Goal: Answer question/provide support: Share knowledge or assist other users

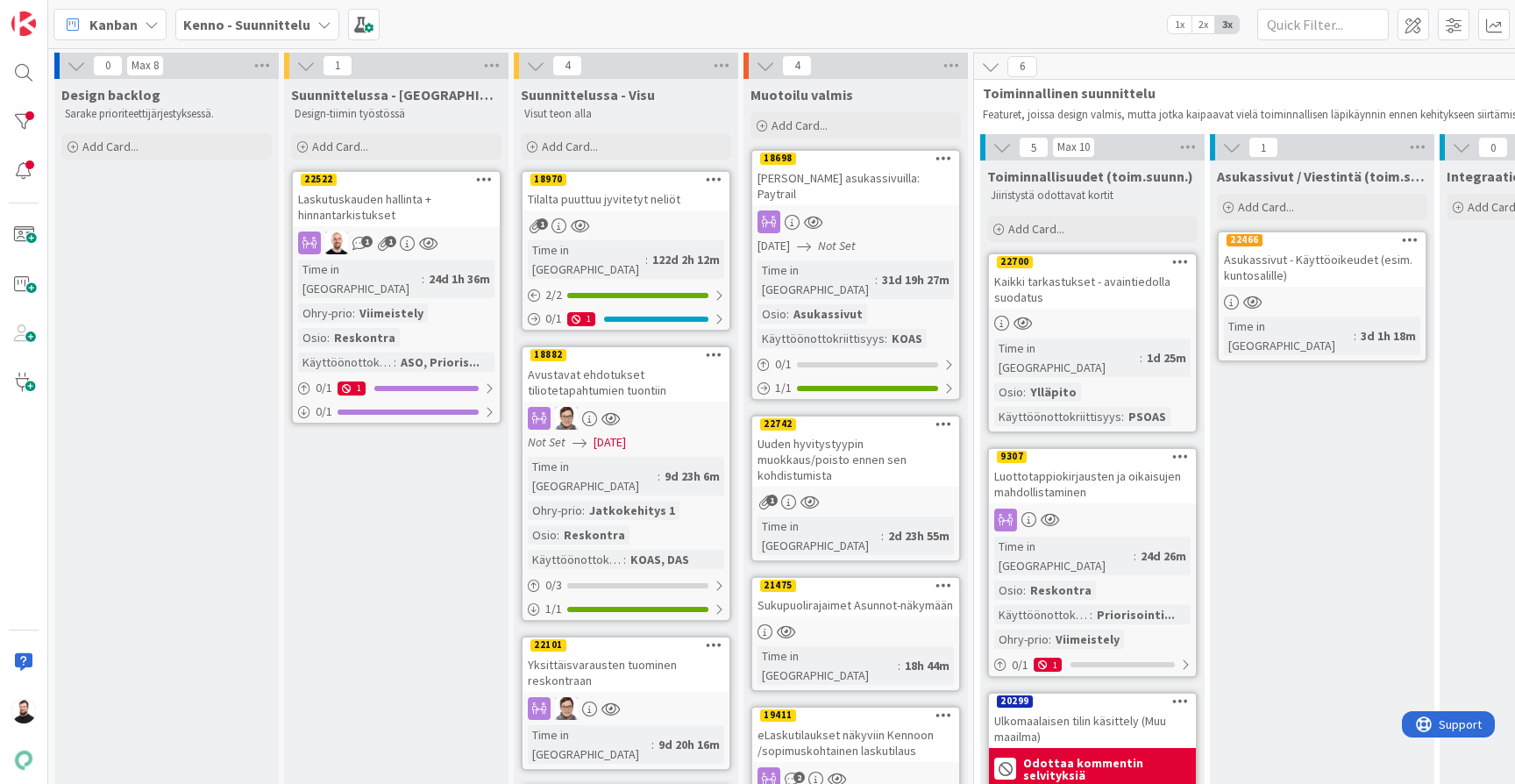
scroll to position [157, 597]
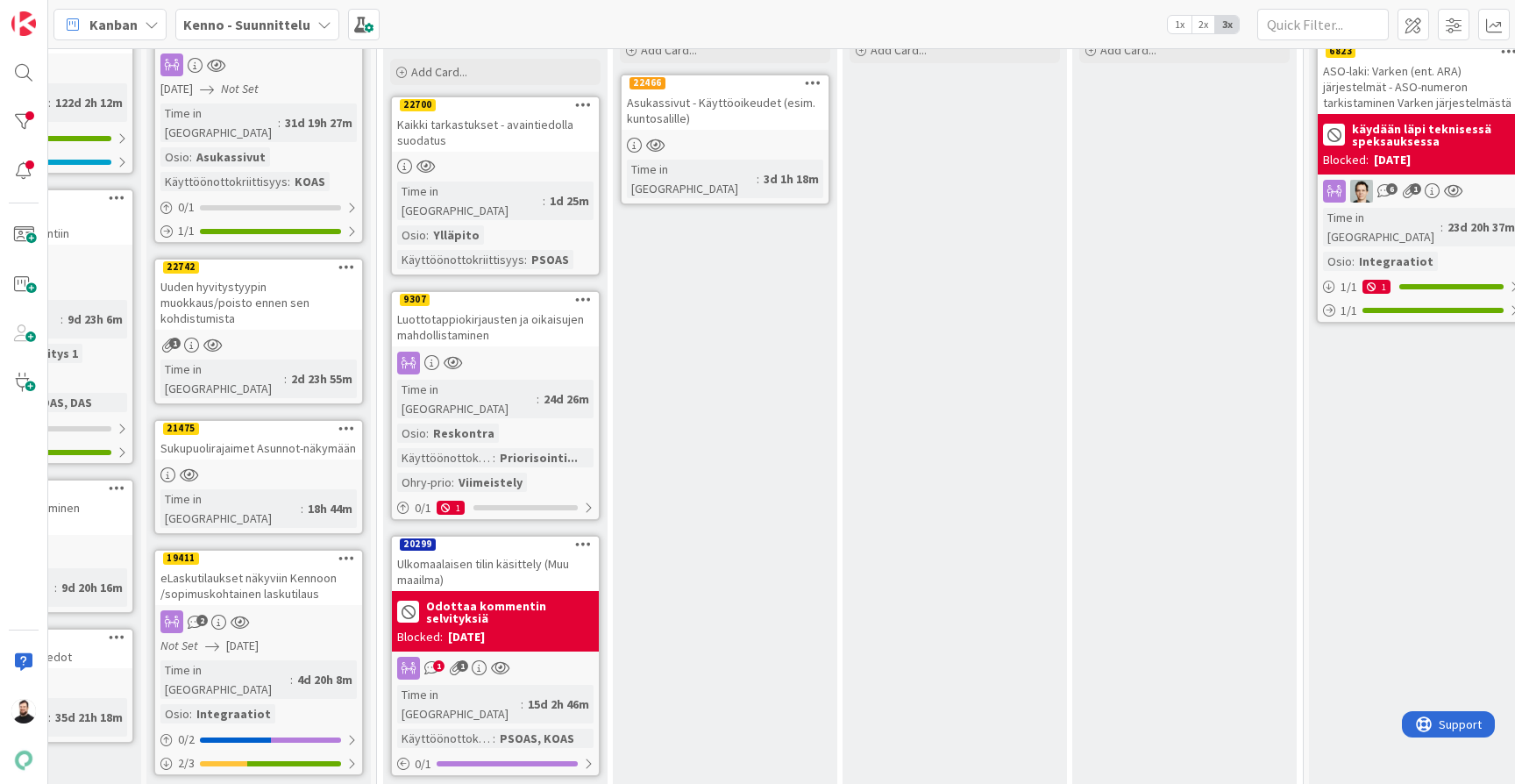
click at [294, 18] on b "Kenno - Suunnittelu" at bounding box center [247, 24] width 127 height 17
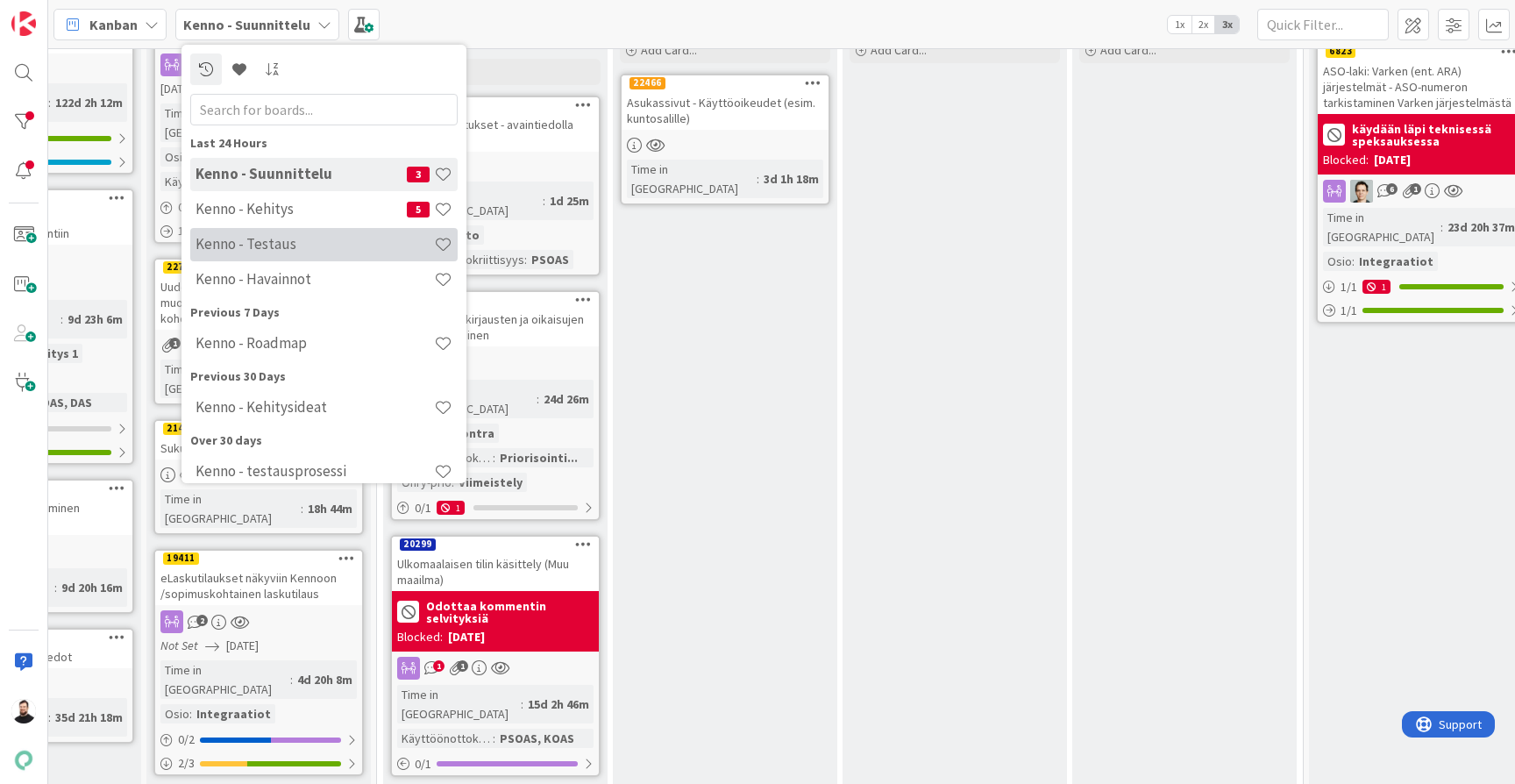
click at [314, 235] on div "Kenno - Testaus" at bounding box center [324, 244] width 267 height 34
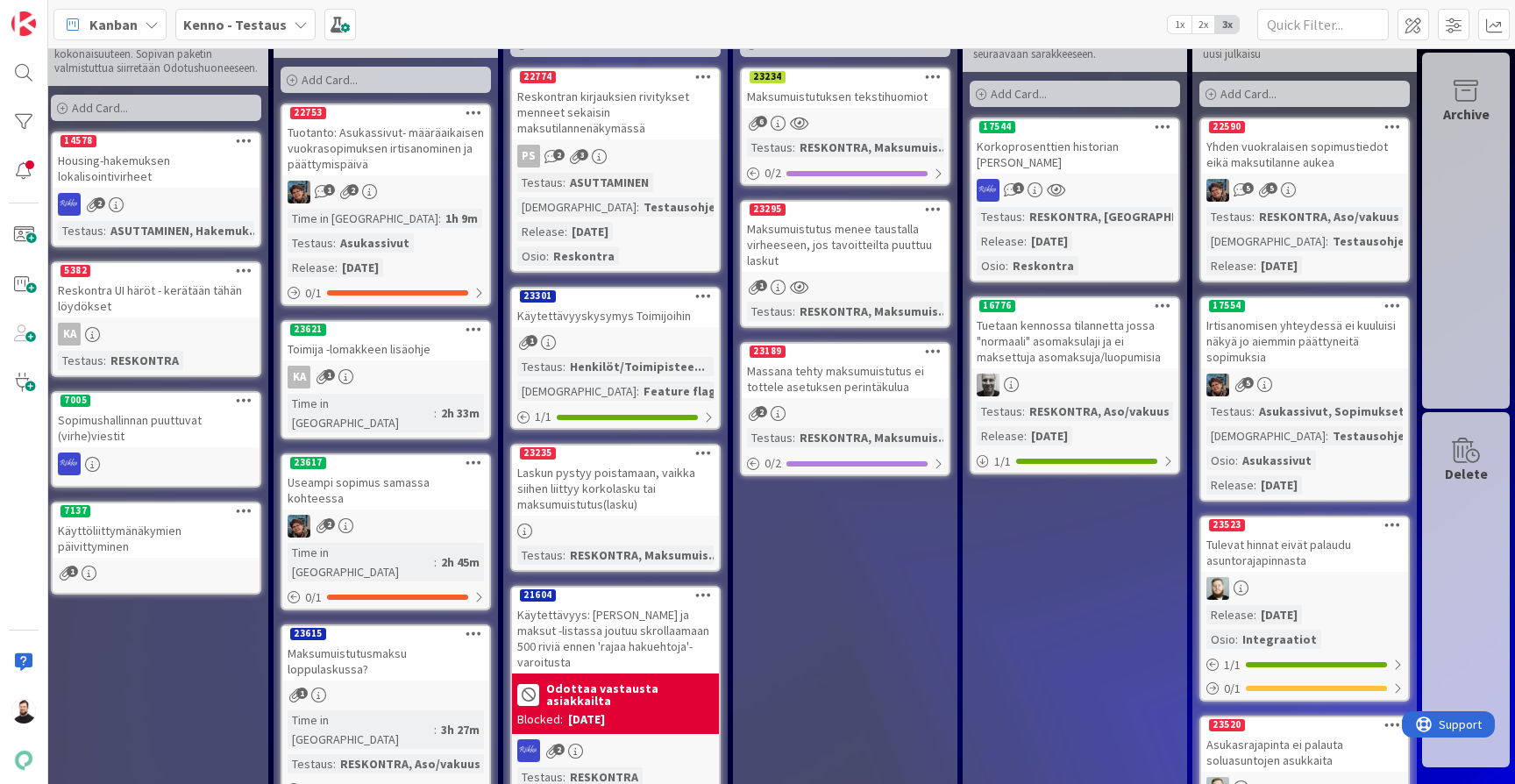
scroll to position [89, 1388]
click at [859, 383] on div "Massana tehty maksumuistutus ei tottele asetuksen perintäkulua" at bounding box center [846, 379] width 207 height 39
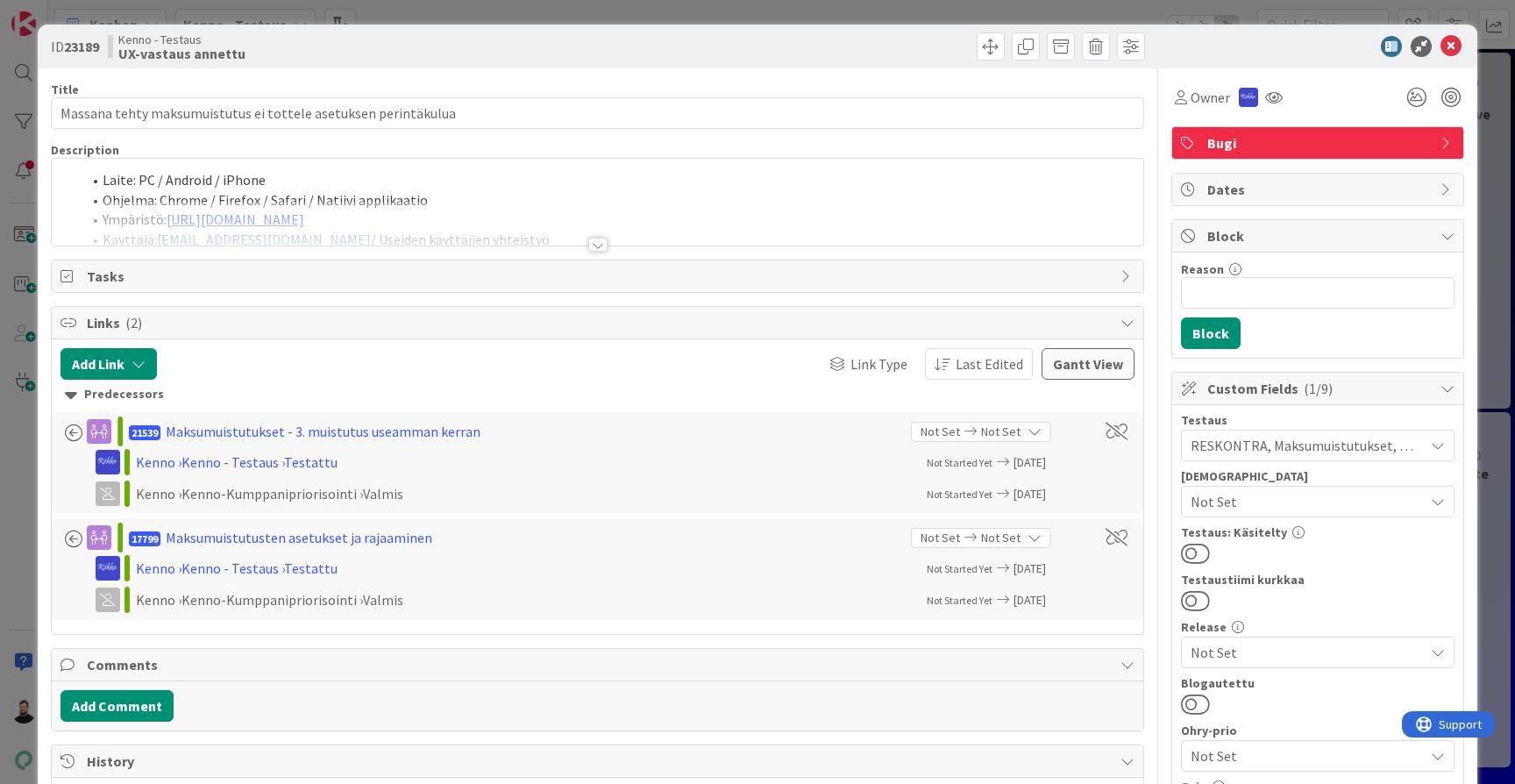
click at [598, 240] on div at bounding box center [597, 244] width 19 height 14
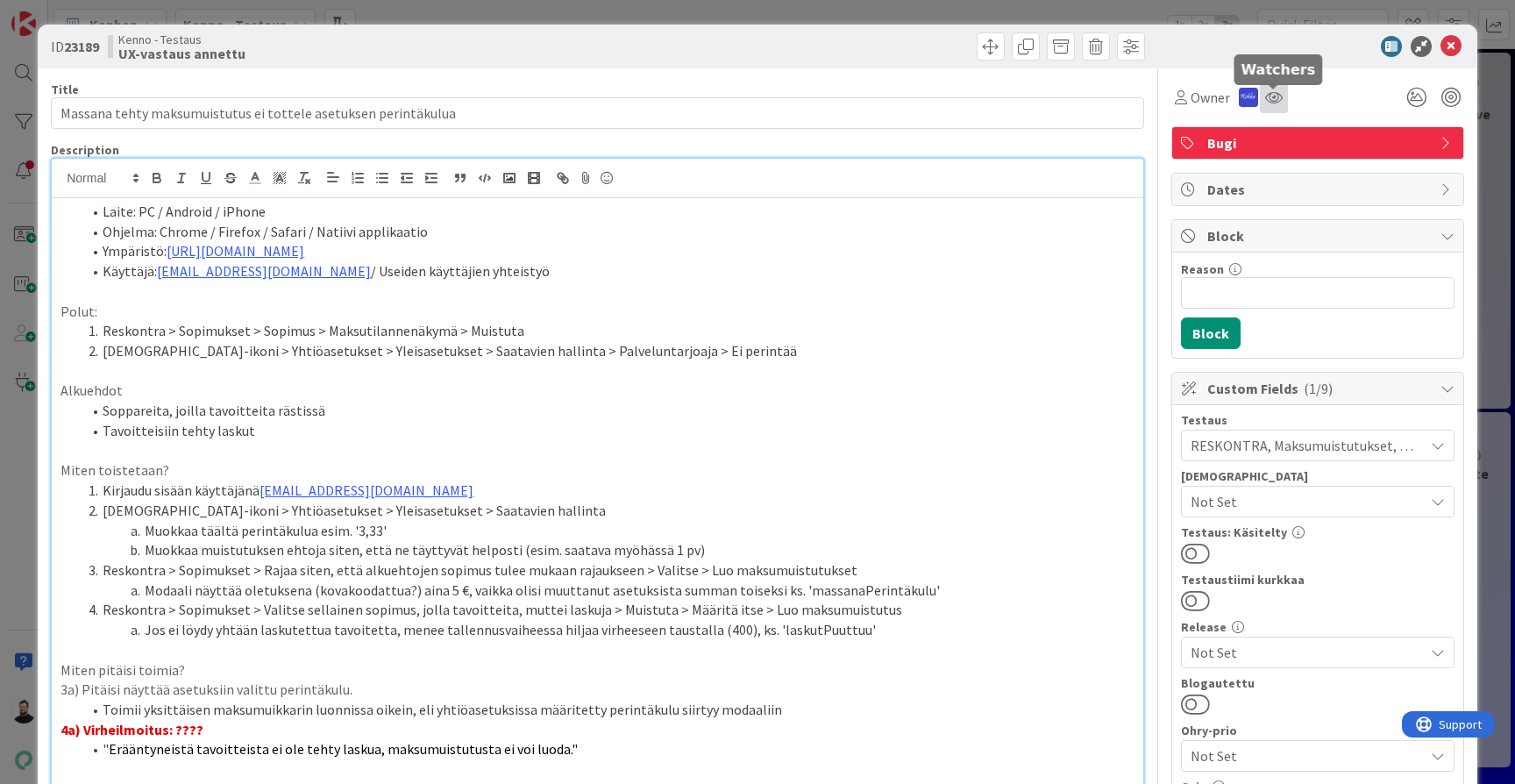
click at [1268, 95] on icon at bounding box center [1274, 97] width 17 height 14
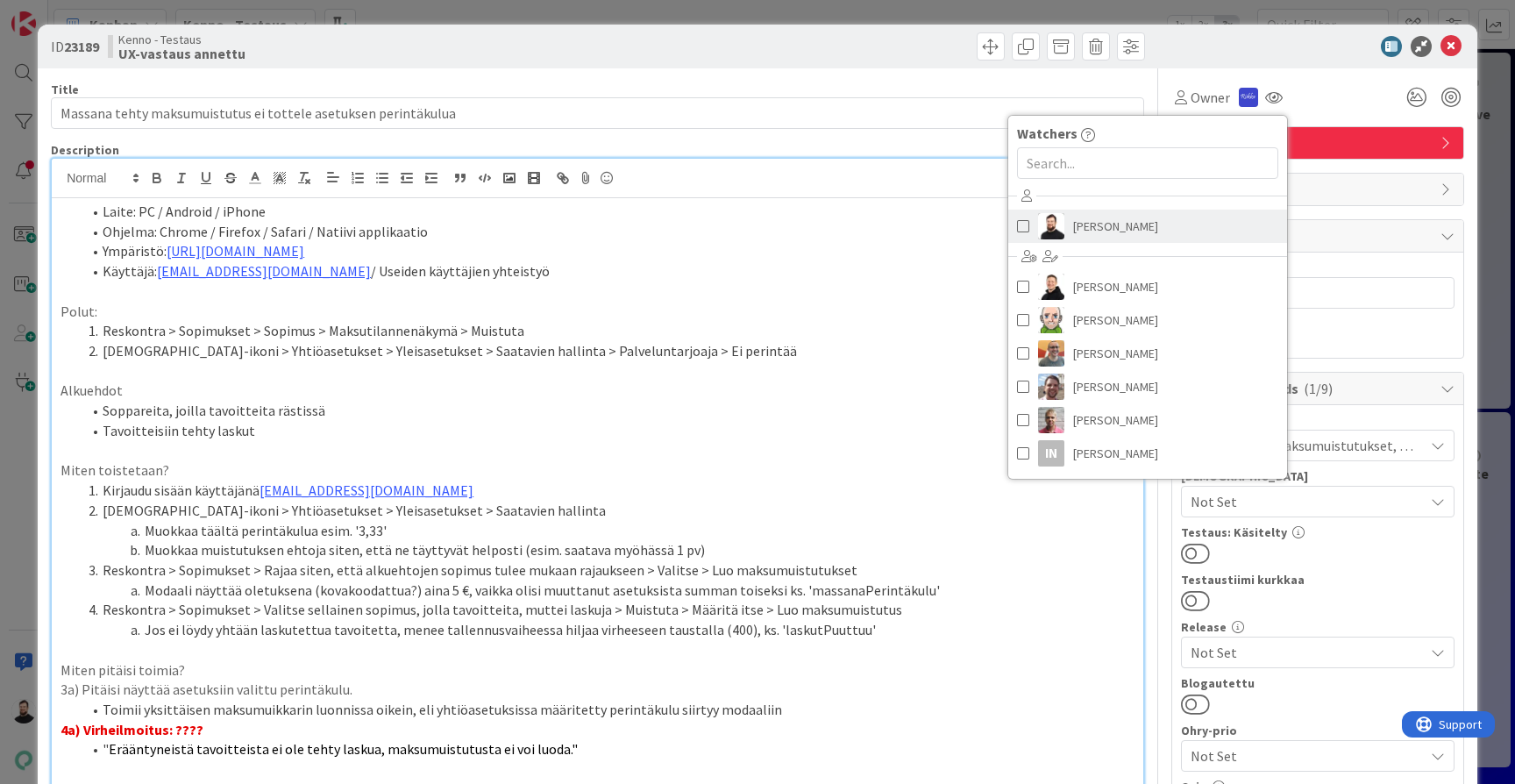
click at [1169, 218] on link "[PERSON_NAME]" at bounding box center [1148, 226] width 279 height 34
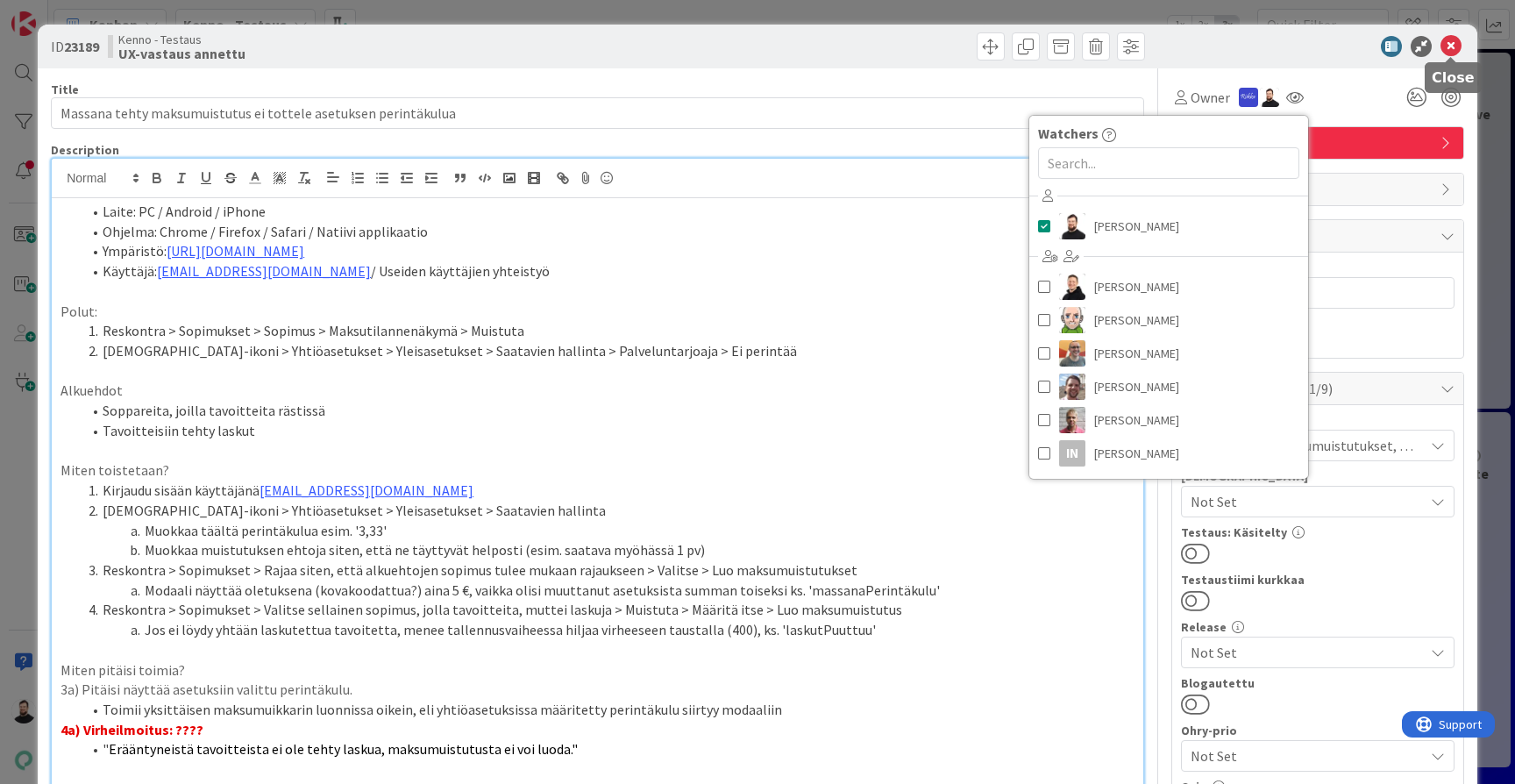
click at [1452, 44] on icon at bounding box center [1451, 46] width 21 height 21
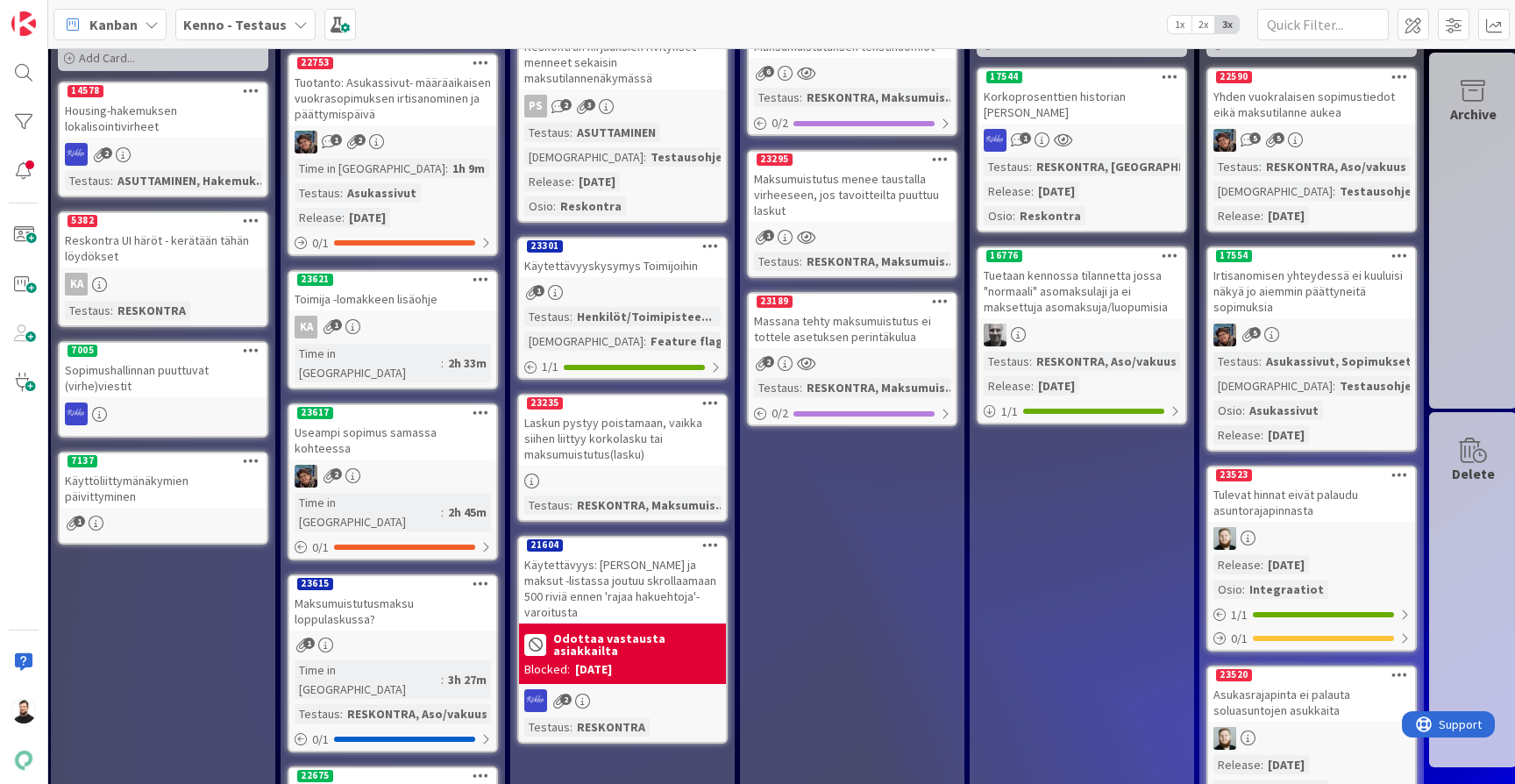
scroll to position [169, 1382]
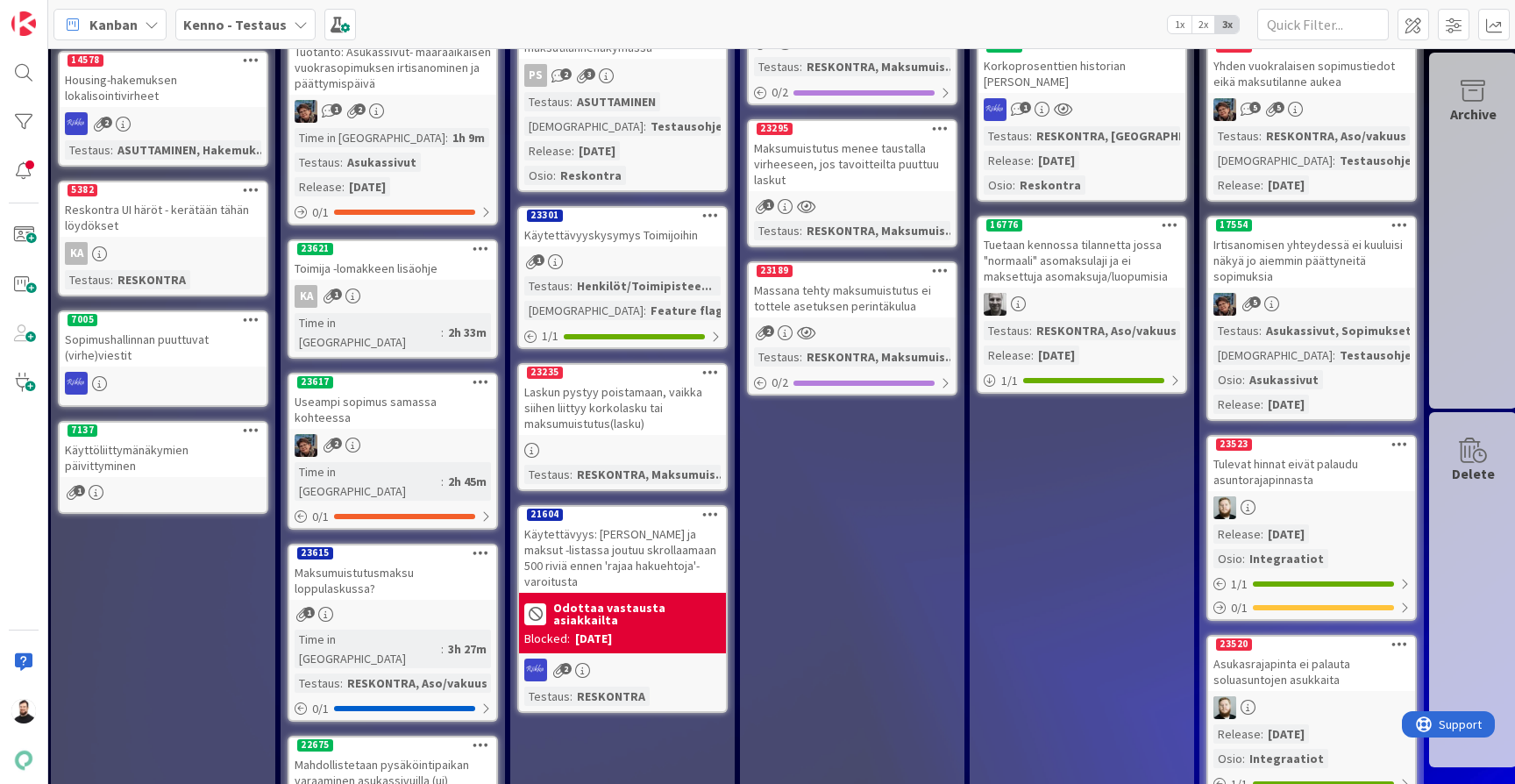
click at [701, 423] on div "Laskun pystyy poistamaan, vaikka siihen liittyy korkolasku tai maksumuistutus(l…" at bounding box center [623, 408] width 207 height 54
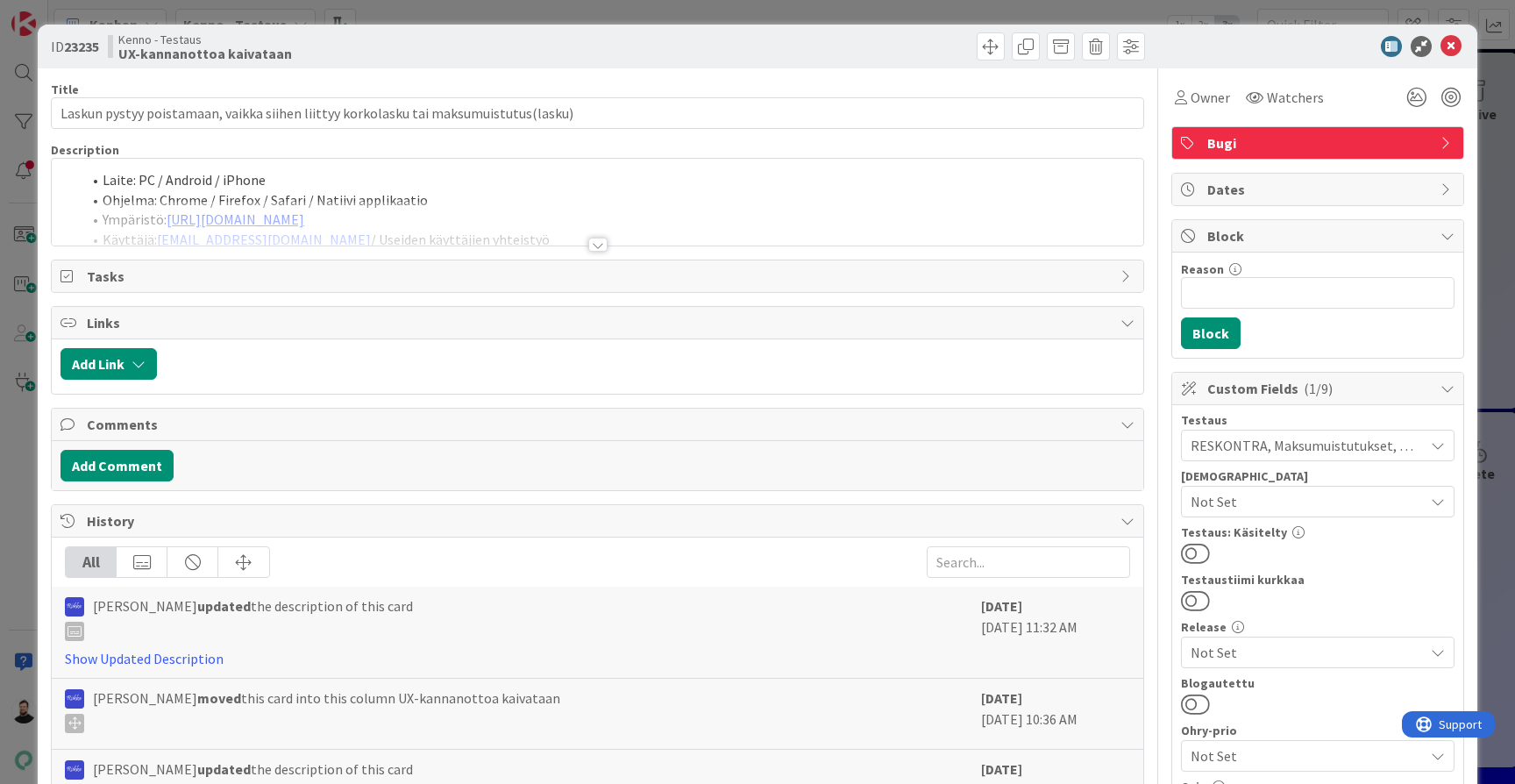
click at [603, 245] on div at bounding box center [597, 244] width 19 height 14
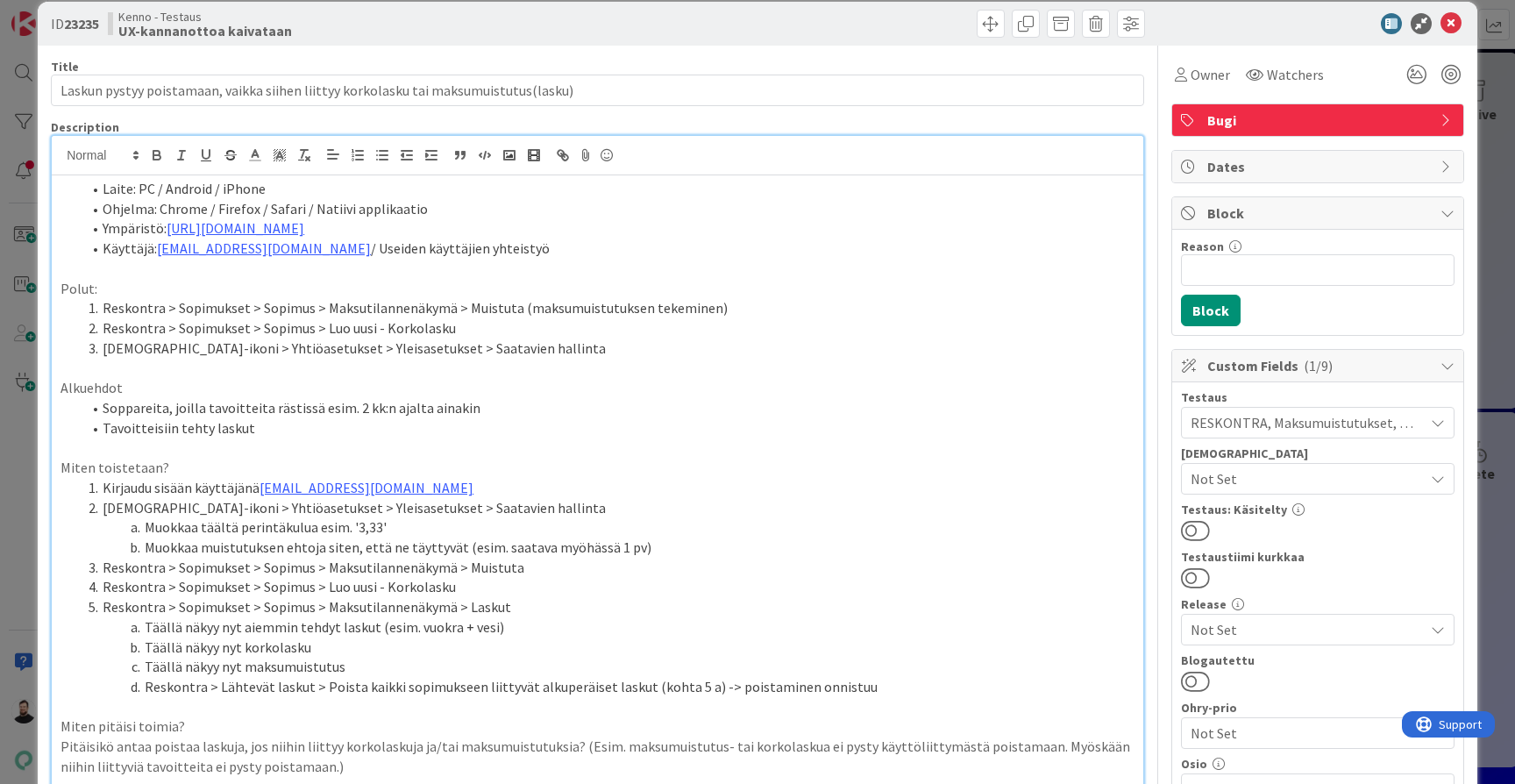
scroll to position [42, 0]
